Goal: Check status: Check status

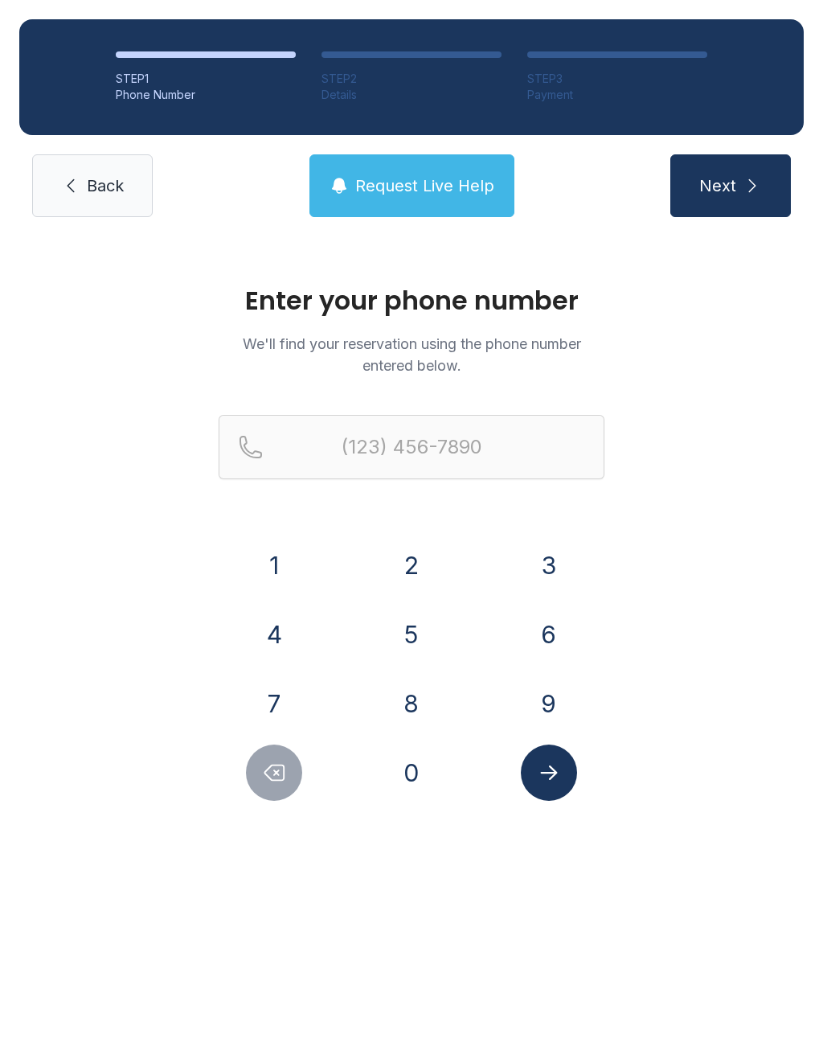
click at [271, 687] on button "7" at bounding box center [274, 703] width 56 height 56
click at [279, 551] on button "1" at bounding box center [274, 565] width 56 height 56
click at [280, 634] on button "4" at bounding box center [274, 634] width 56 height 56
click at [422, 572] on button "2" at bounding box center [412, 565] width 56 height 56
click at [570, 647] on button "6" at bounding box center [549, 634] width 56 height 56
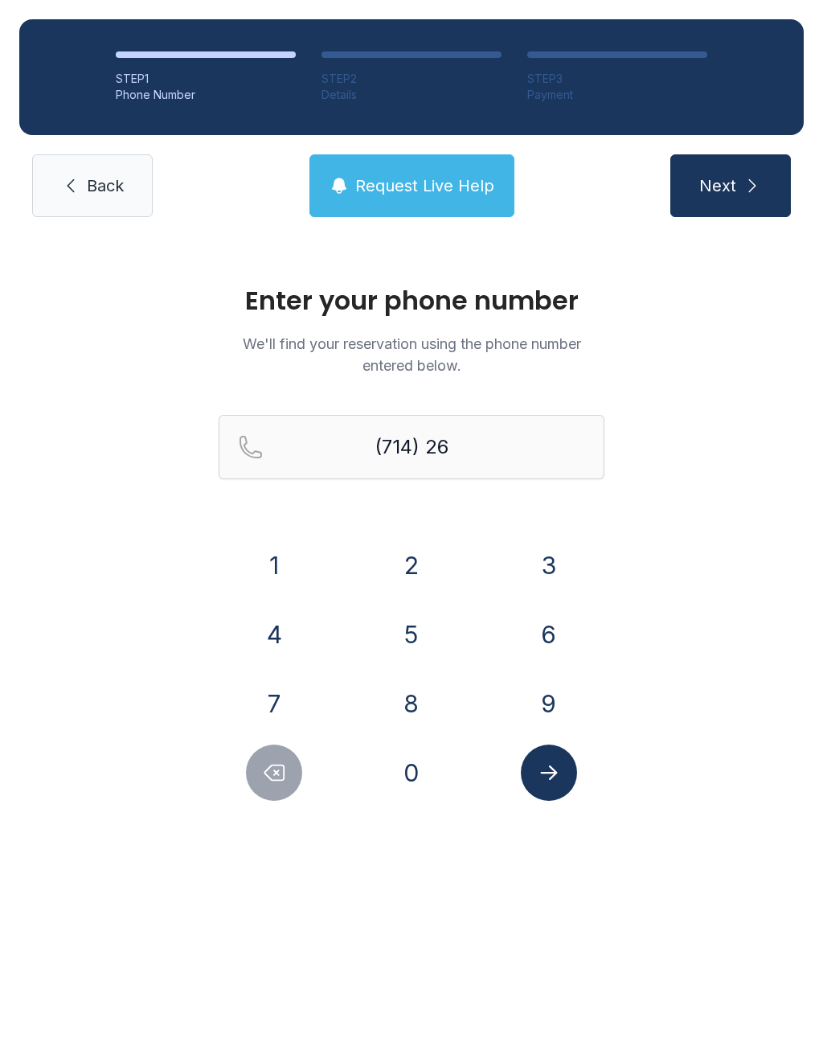
click at [401, 560] on button "2" at bounding box center [412, 565] width 56 height 56
click at [297, 689] on button "7" at bounding box center [274, 703] width 56 height 56
click at [282, 628] on button "4" at bounding box center [274, 634] width 56 height 56
click at [558, 639] on button "6" at bounding box center [549, 634] width 56 height 56
click at [403, 550] on button "2" at bounding box center [412, 565] width 56 height 56
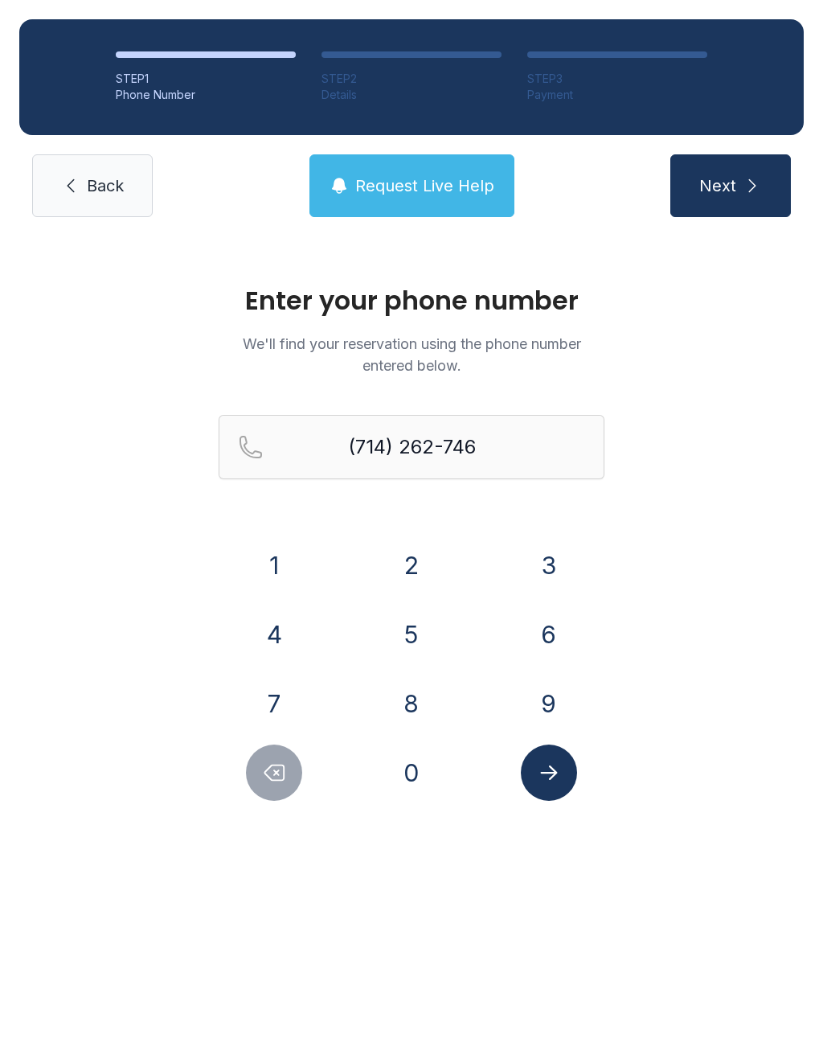
type input "[PHONE_NUMBER]"
click at [729, 201] on button "Next" at bounding box center [731, 185] width 121 height 63
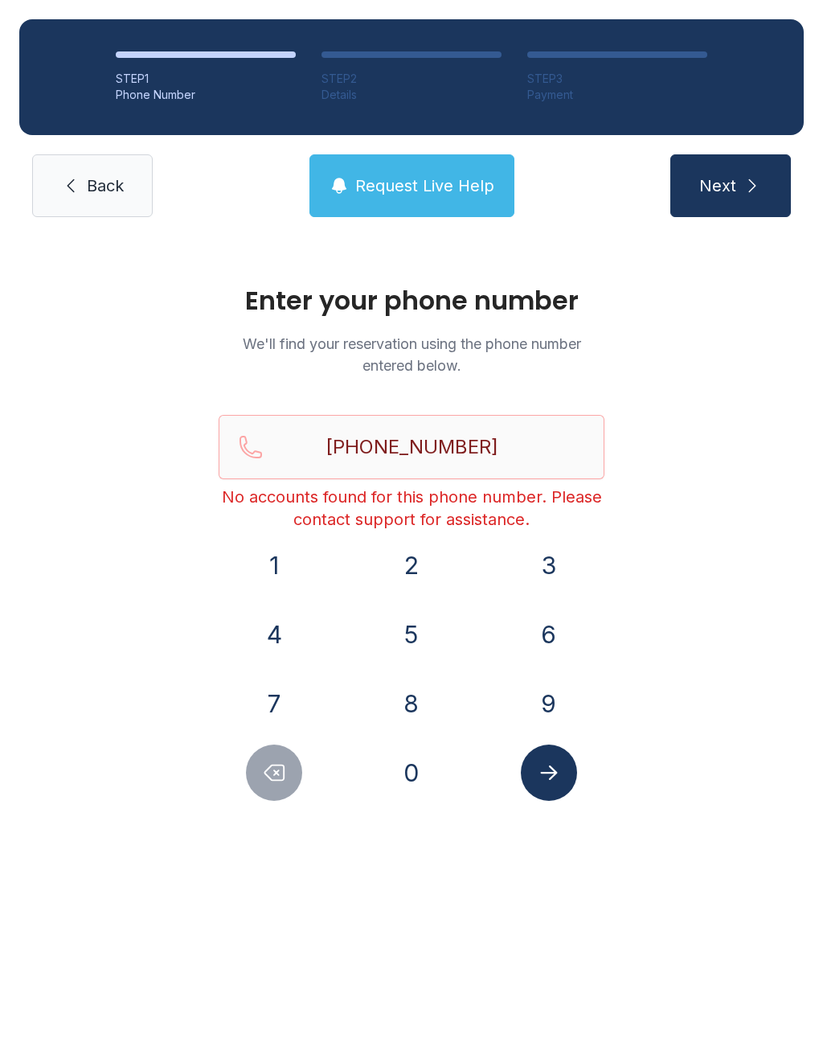
click at [547, 764] on icon "Submit lookup form" at bounding box center [549, 773] width 24 height 24
